Goal: Task Accomplishment & Management: Use online tool/utility

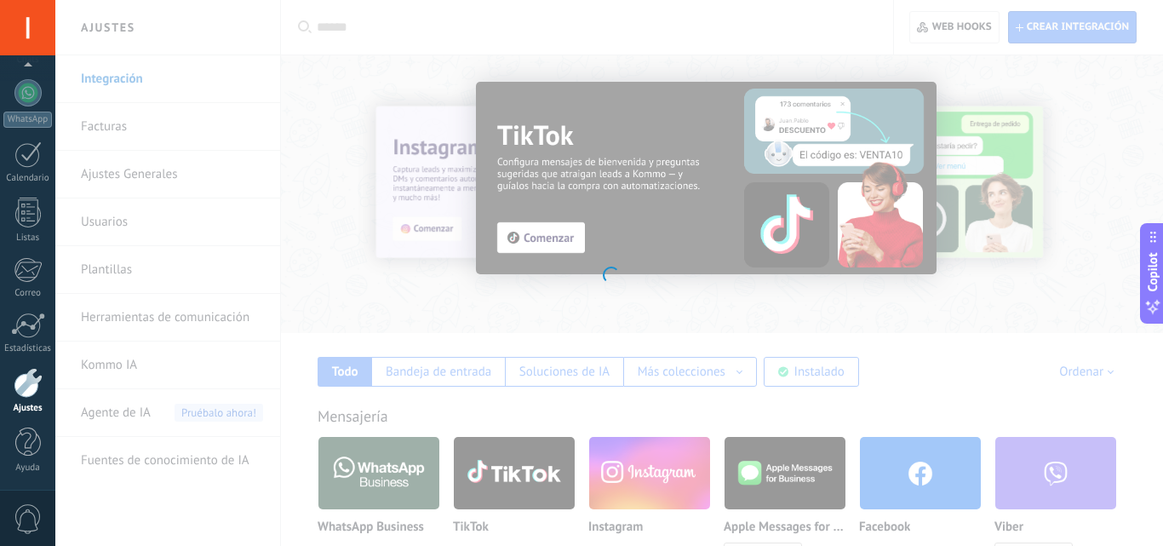
click at [688, 50] on div at bounding box center [609, 273] width 1108 height 546
click at [734, 258] on div at bounding box center [609, 273] width 1108 height 546
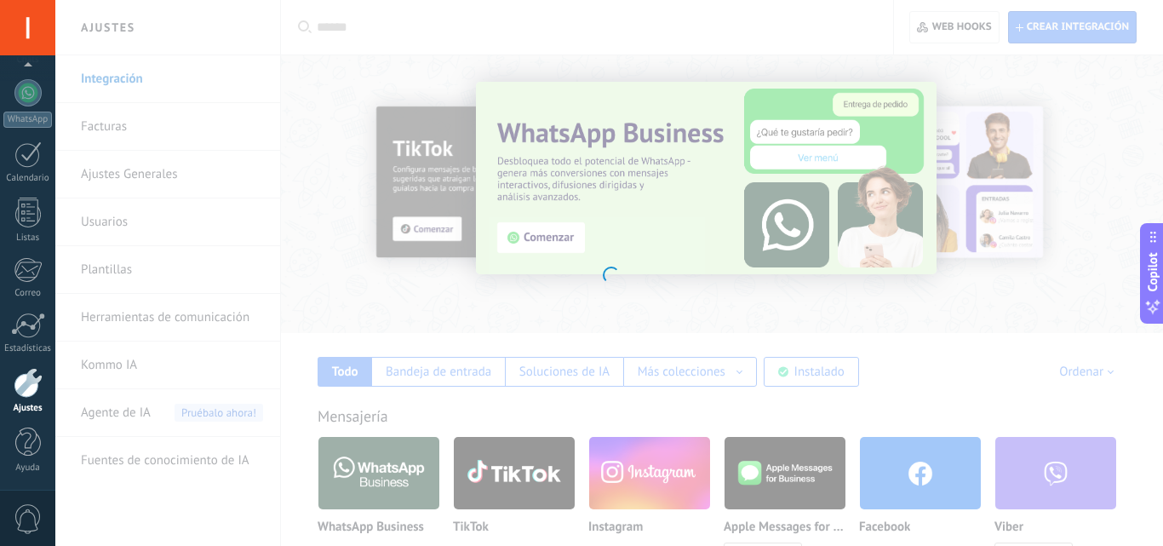
click at [9, 37] on div at bounding box center [27, 27] width 55 height 55
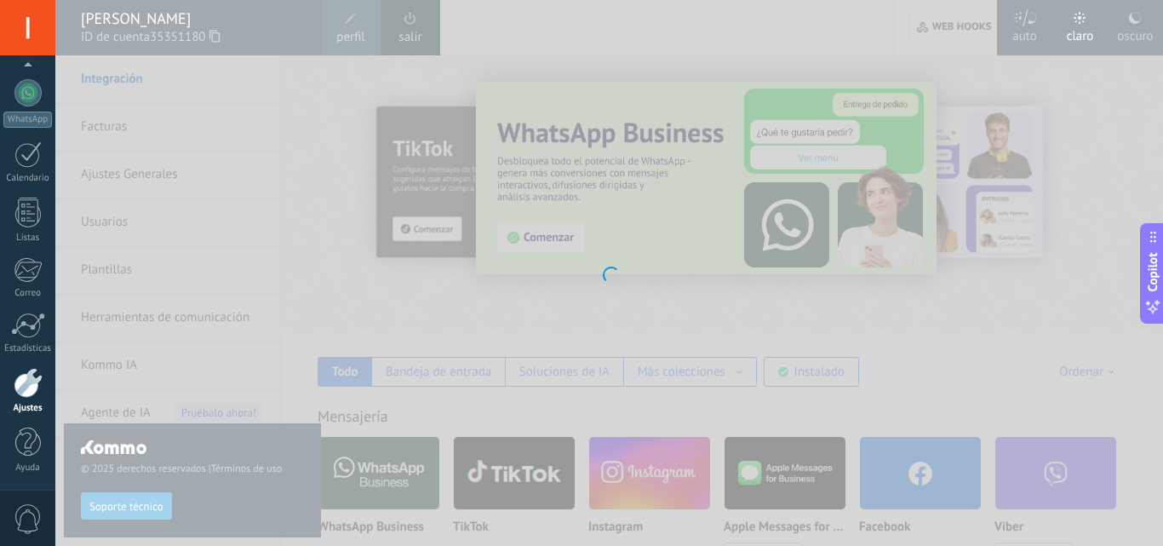
click at [288, 37] on div at bounding box center [609, 273] width 1108 height 546
click at [291, 135] on div at bounding box center [609, 273] width 1108 height 546
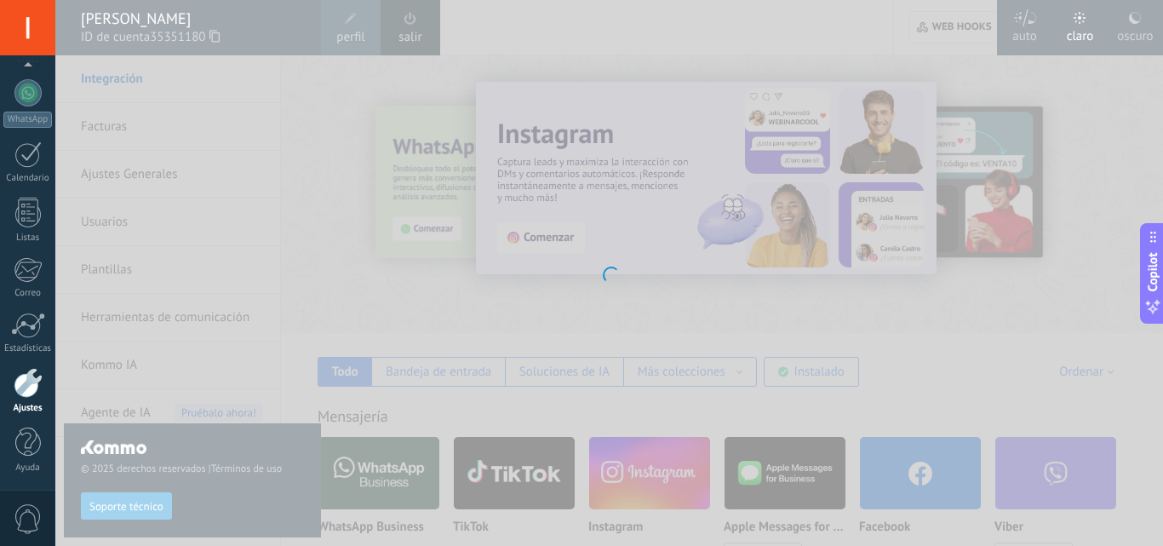
click at [328, 96] on div at bounding box center [609, 273] width 1108 height 546
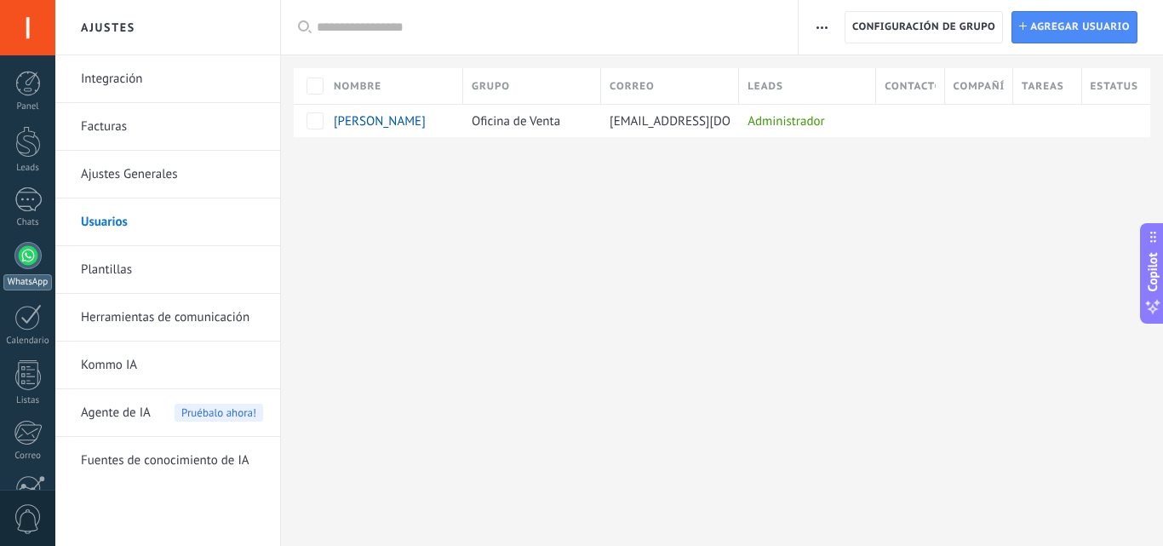
click at [26, 261] on link "WhatsApp" at bounding box center [27, 266] width 55 height 49
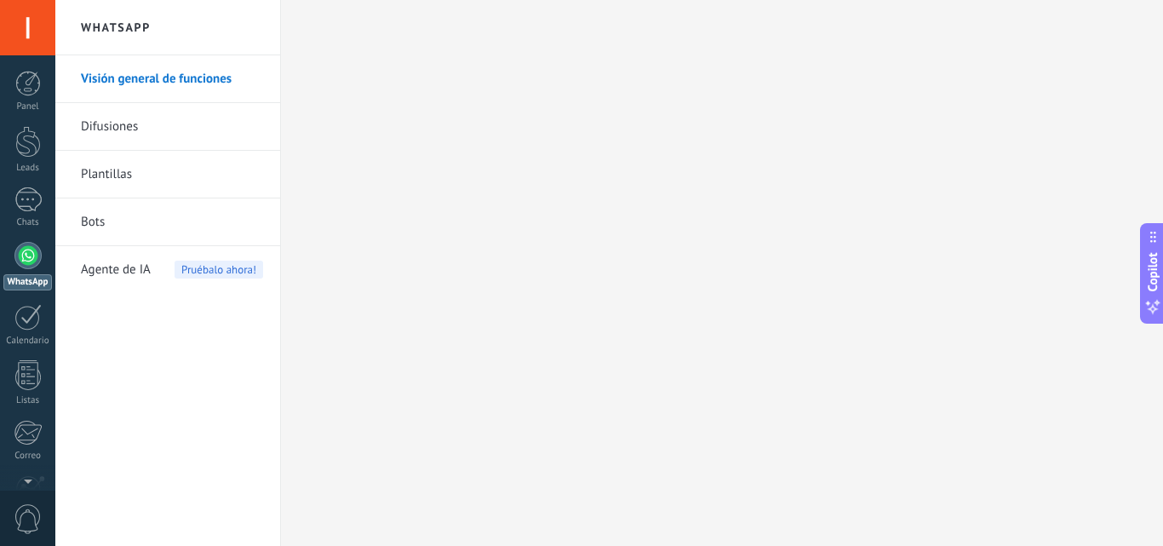
click at [150, 170] on link "Plantillas" at bounding box center [172, 175] width 182 height 48
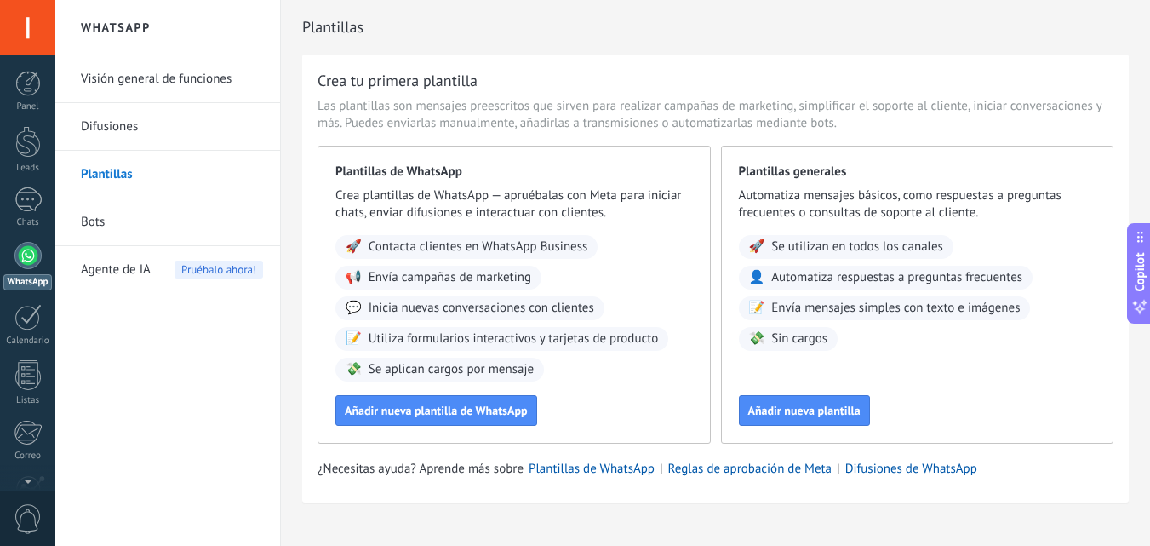
click at [123, 270] on span "Agente de IA" at bounding box center [116, 270] width 70 height 48
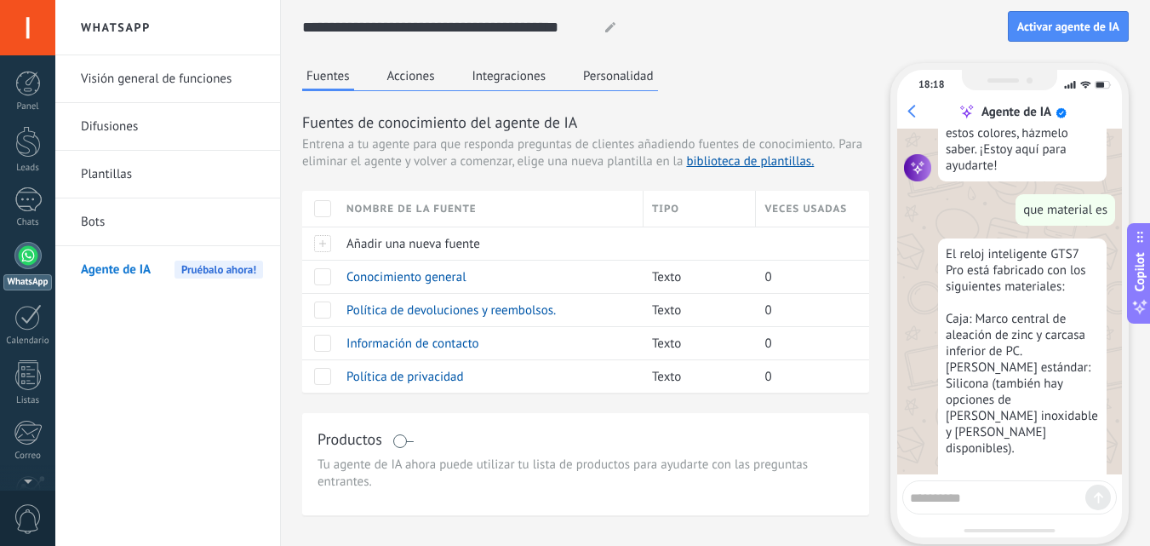
scroll to position [2784, 0]
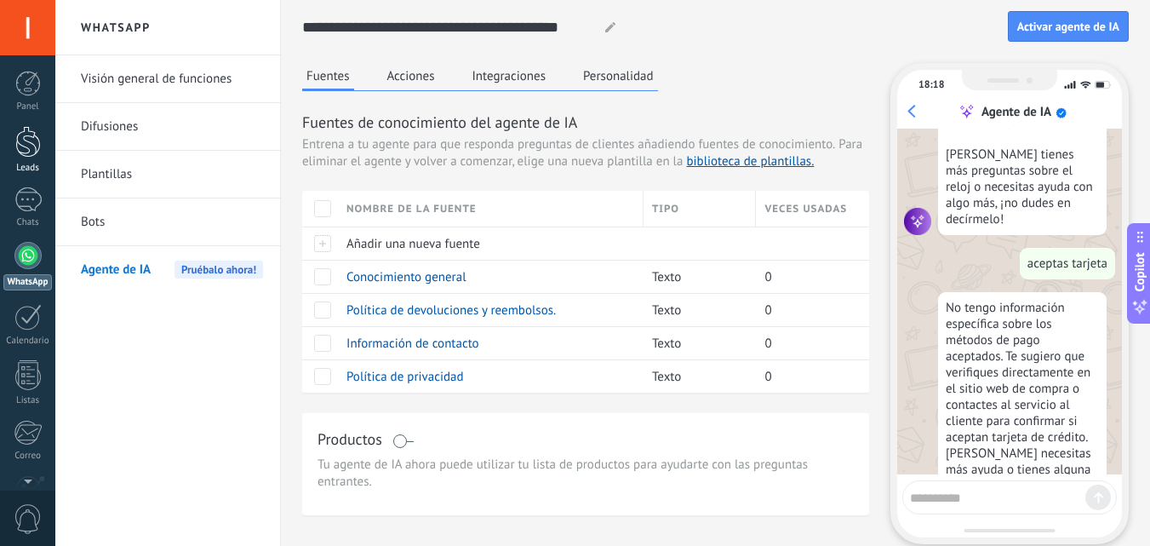
click at [25, 152] on div at bounding box center [28, 142] width 26 height 32
